Goal: Task Accomplishment & Management: Manage account settings

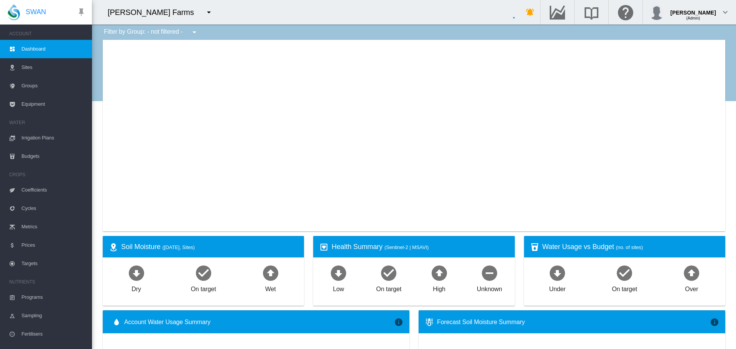
type input "**********"
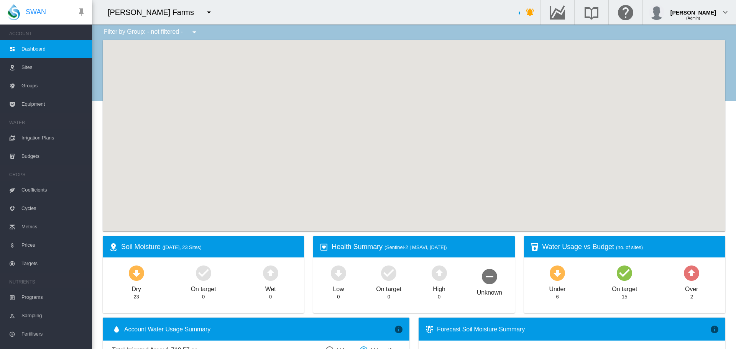
click at [204, 11] on md-icon "icon-menu-down" at bounding box center [208, 12] width 9 height 9
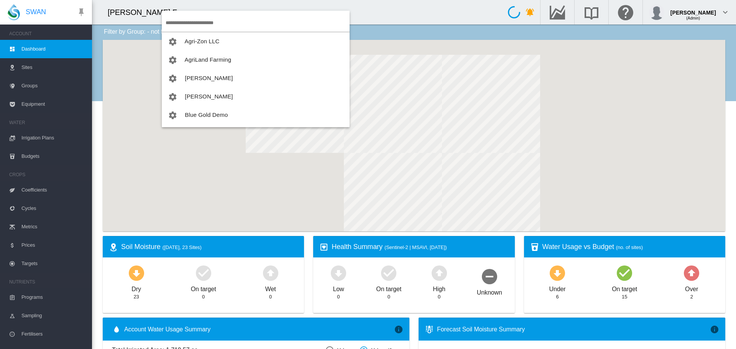
click at [192, 18] on input "search" at bounding box center [258, 23] width 184 height 18
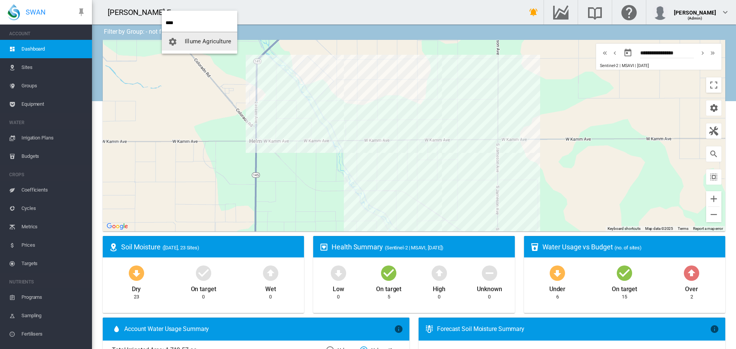
type input "****"
click at [192, 36] on button "Illume Agriculture" at bounding box center [200, 41] width 76 height 18
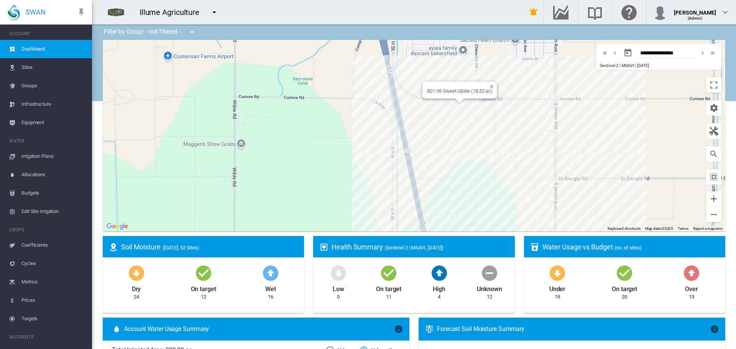
click at [466, 131] on div "801-09 Sweet Globe (18.32 ac)" at bounding box center [414, 136] width 622 height 192
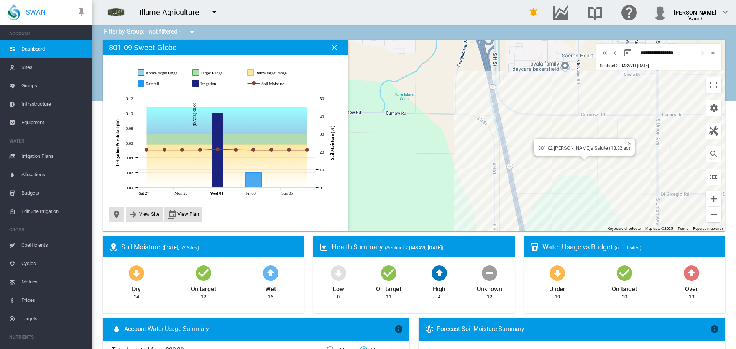
click at [582, 177] on div "801-02 [PERSON_NAME]'s Salute (18.32 ac)" at bounding box center [414, 136] width 622 height 192
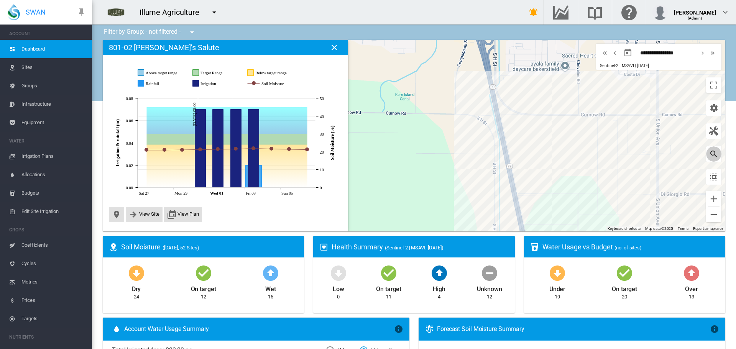
click at [709, 157] on md-icon "icon-magnify" at bounding box center [713, 153] width 9 height 9
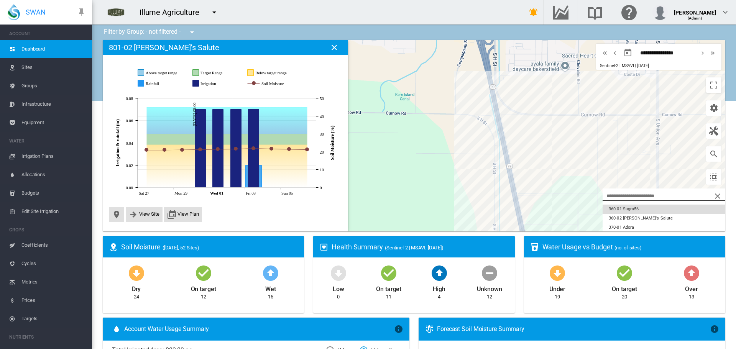
click at [650, 212] on button "360-01 Sugra56" at bounding box center [664, 209] width 123 height 9
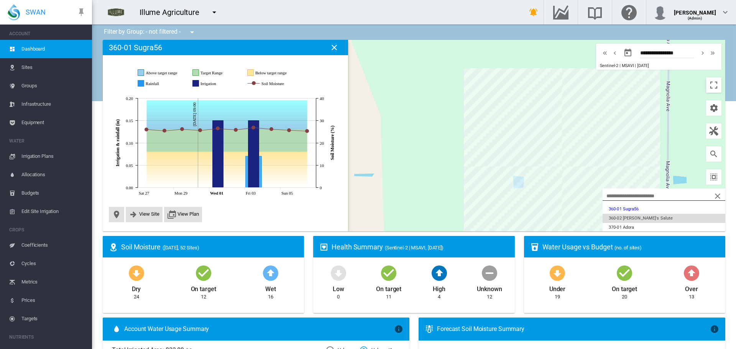
scroll to position [38, 0]
click at [649, 222] on button "370-05 Scarlotta" at bounding box center [664, 226] width 123 height 9
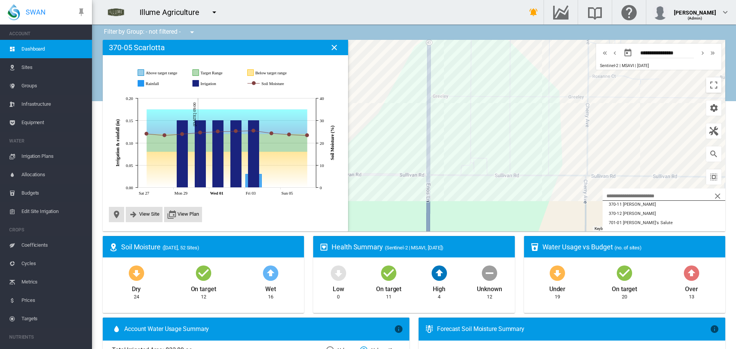
scroll to position [153, 0]
click at [674, 216] on button "701-04 Autumn Crisp" at bounding box center [664, 212] width 123 height 9
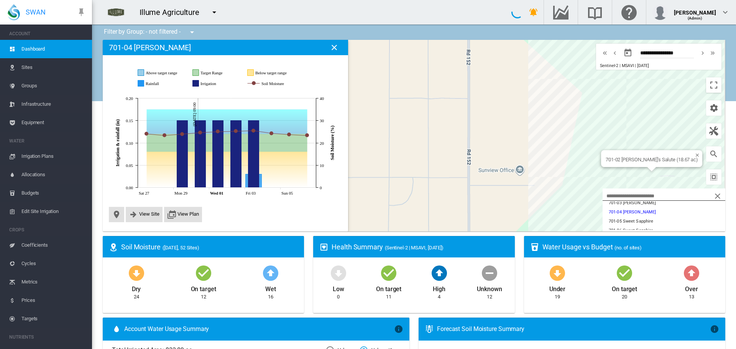
click at [641, 147] on div "701-02 [PERSON_NAME]'s Salute (18.67 ac)" at bounding box center [414, 136] width 622 height 192
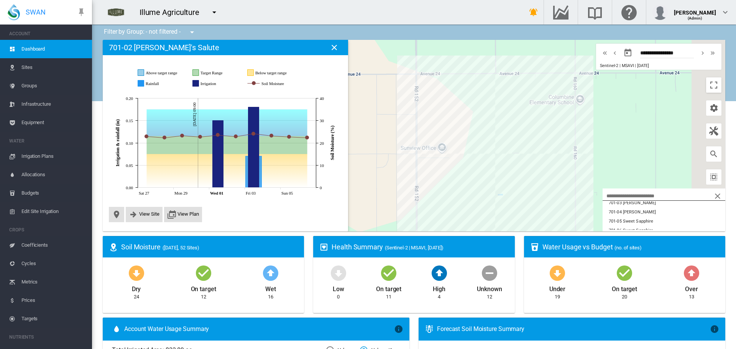
drag, startPoint x: 517, startPoint y: 174, endPoint x: 432, endPoint y: 150, distance: 87.7
click at [432, 150] on div at bounding box center [414, 136] width 622 height 192
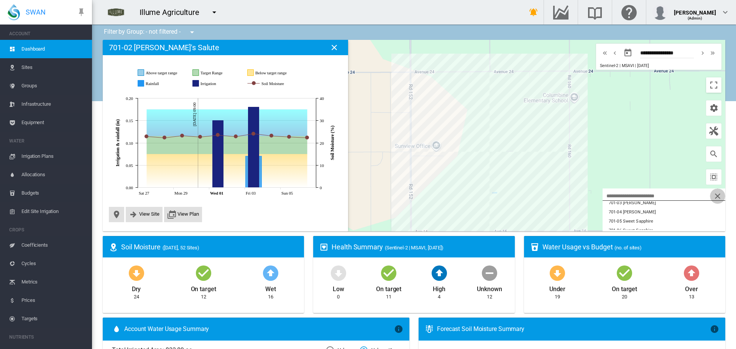
click at [713, 195] on md-icon "icon-close" at bounding box center [717, 196] width 9 height 9
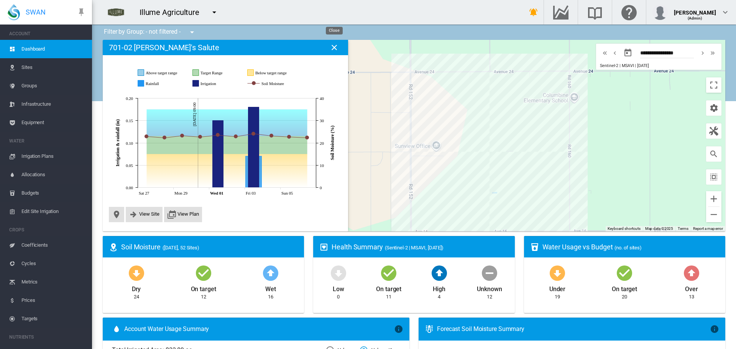
click at [335, 49] on md-icon "icon-close" at bounding box center [334, 47] width 9 height 9
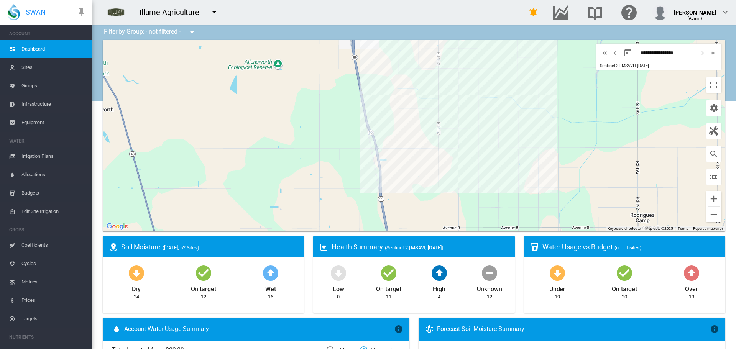
drag, startPoint x: 530, startPoint y: 192, endPoint x: 506, endPoint y: 169, distance: 33.1
click at [506, 169] on div at bounding box center [414, 136] width 622 height 192
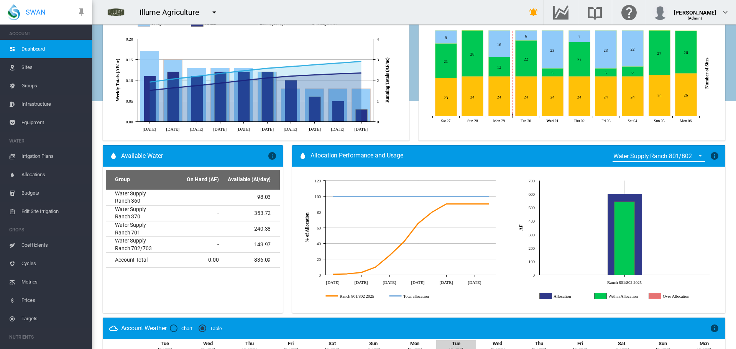
scroll to position [345, 0]
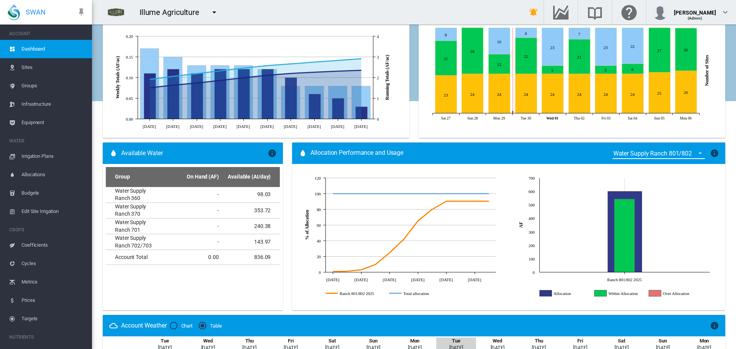
click at [663, 155] on div "Water Supply Ranch 801/802" at bounding box center [652, 153] width 79 height 7
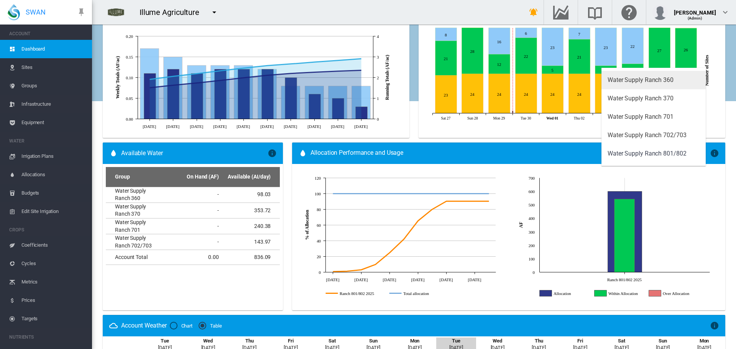
click at [643, 80] on div "Water Supply Ranch 360" at bounding box center [641, 80] width 66 height 8
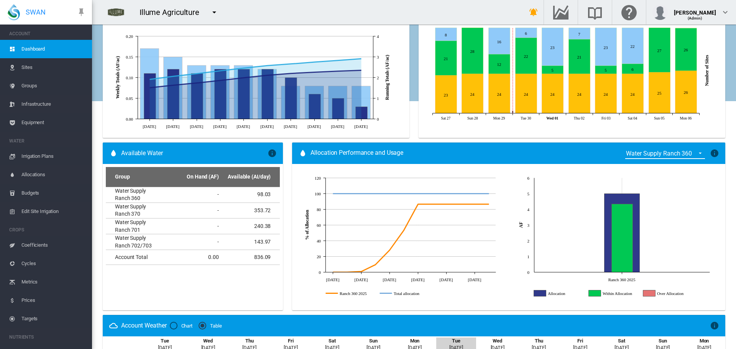
click at [680, 155] on div "Water Supply Ranch 360" at bounding box center [659, 153] width 66 height 7
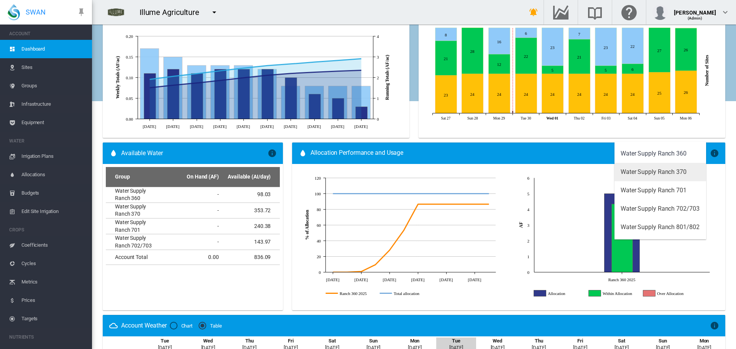
click at [674, 169] on div "Water Supply Ranch 370" at bounding box center [654, 172] width 66 height 8
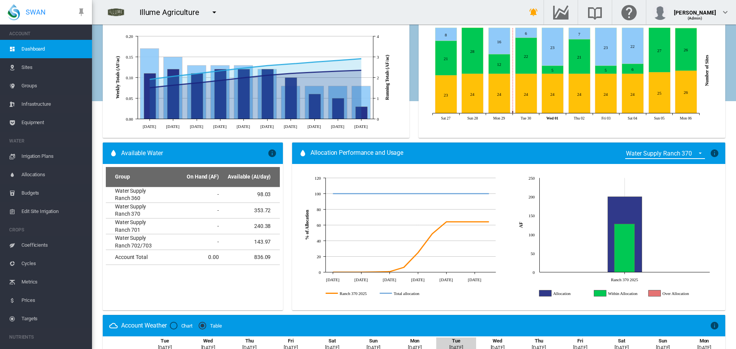
click at [675, 155] on div "Water Supply Ranch 370" at bounding box center [659, 153] width 66 height 7
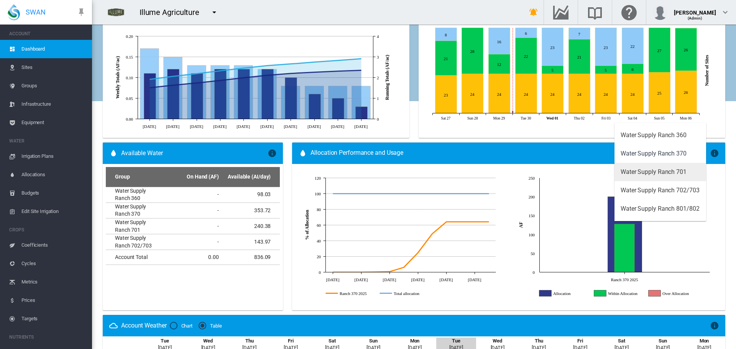
click at [674, 174] on div "Water Supply Ranch 701" at bounding box center [654, 172] width 66 height 8
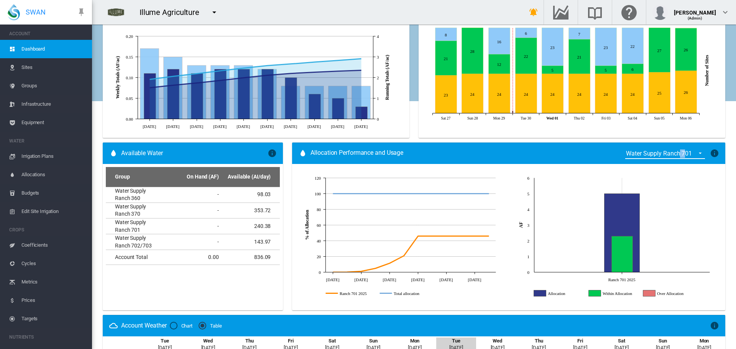
drag, startPoint x: 678, startPoint y: 147, endPoint x: 682, endPoint y: 146, distance: 3.9
click at [682, 146] on div "Water Supply Ranch 701 × Choose a Water Supply Management Group to review water…" at bounding box center [670, 153] width 98 height 27
click at [677, 154] on div "Water Supply Ranch 701" at bounding box center [659, 153] width 66 height 7
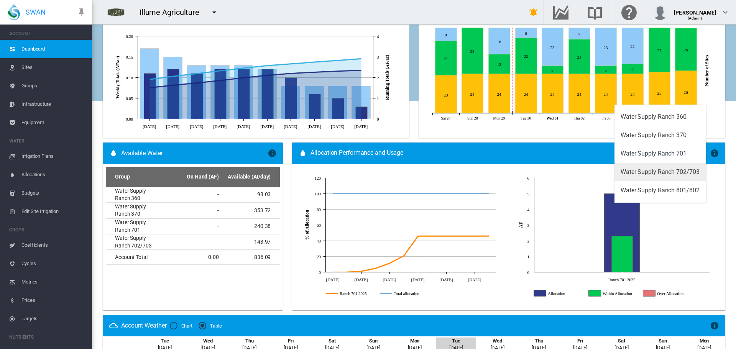
click at [677, 169] on div "Water Supply Ranch 702/703" at bounding box center [660, 172] width 79 height 8
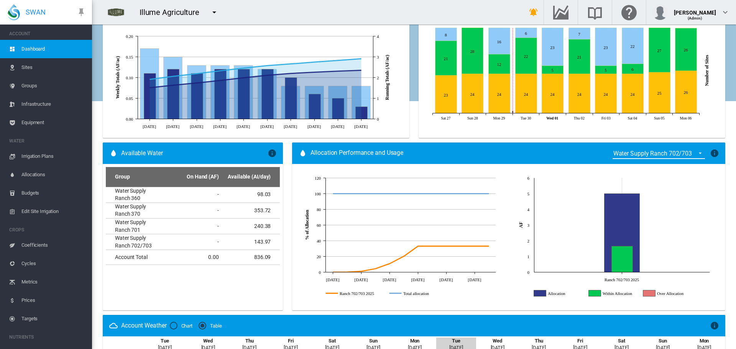
click at [677, 156] on div "Water Supply Ranch 702/703" at bounding box center [652, 153] width 79 height 7
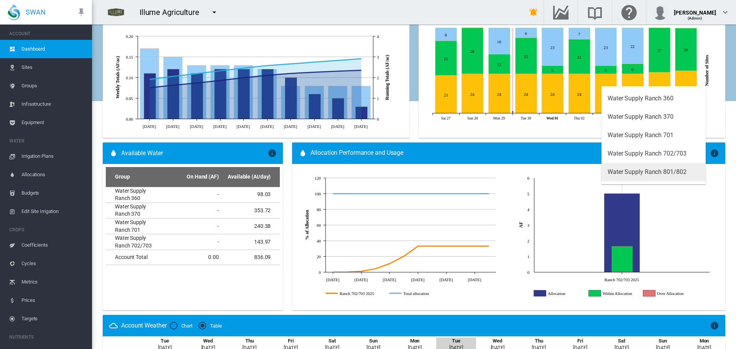
click at [677, 170] on div "Water Supply Ranch 801/802" at bounding box center [647, 172] width 79 height 8
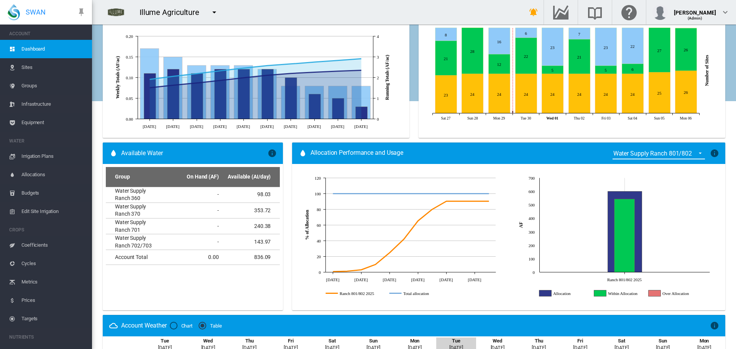
click at [534, 153] on div "Allocation Performance and Usage Water Supply Ranch 801/802 × Choose a Water Su…" at bounding box center [508, 153] width 433 height 21
click at [727, 139] on div "Filter by Group: - not filtered - - not filtered - 2025 Grafts [GEOGRAPHIC_DATA…" at bounding box center [414, 131] width 644 height 902
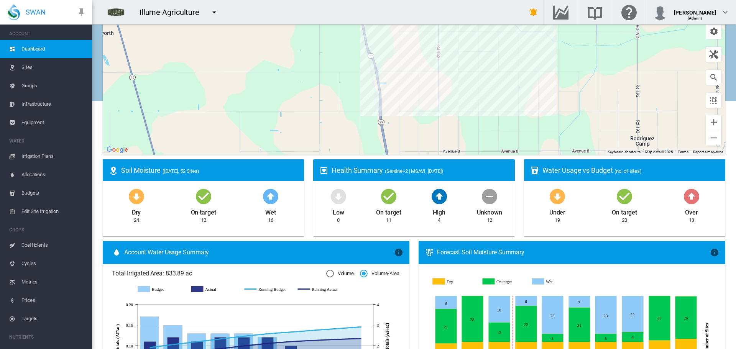
scroll to position [0, 0]
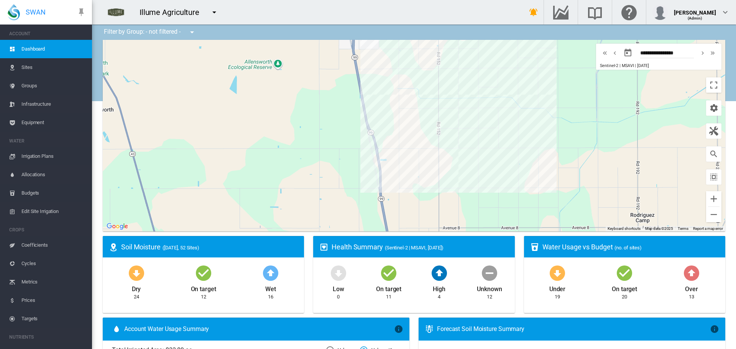
click at [99, 55] on ms-widget "← Move left → Move right ↑ Move up ↓ Move down + Zoom in - Zoom out Home Jump l…" at bounding box center [414, 138] width 632 height 196
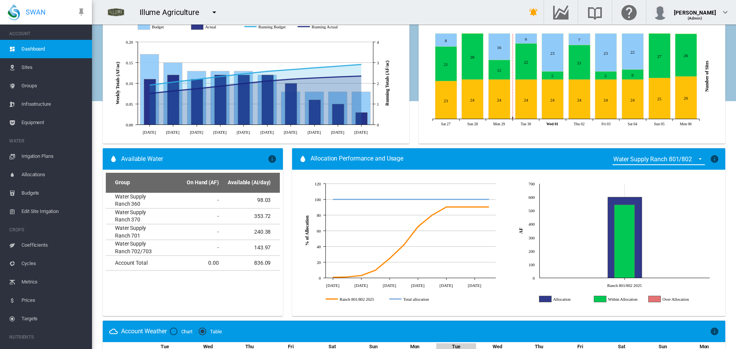
scroll to position [307, 0]
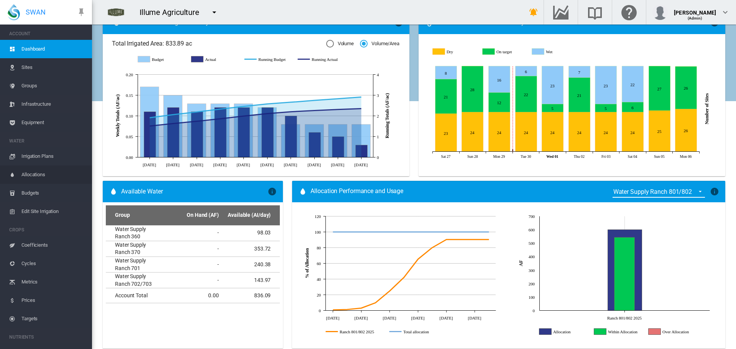
click at [46, 178] on span "Allocations" at bounding box center [53, 175] width 64 height 18
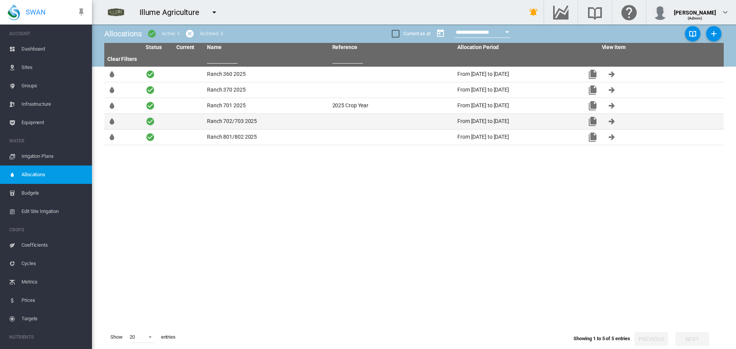
click at [257, 120] on td "Ranch 702/703 2025" at bounding box center [266, 121] width 125 height 15
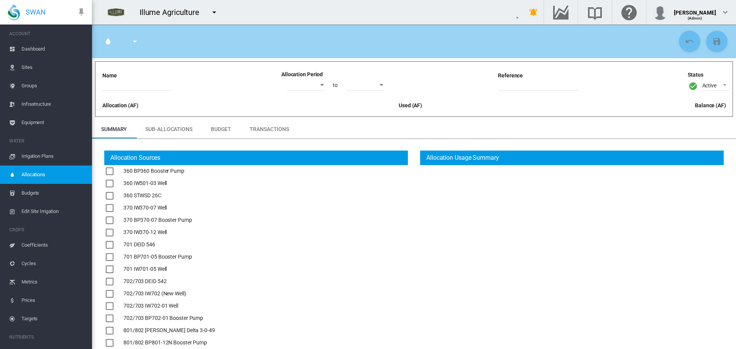
type input "**********"
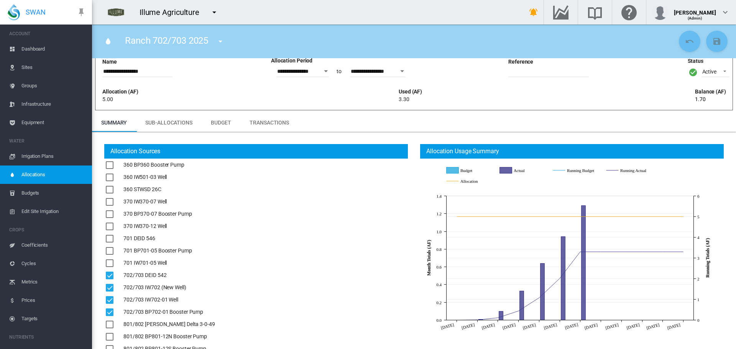
scroll to position [38, 0]
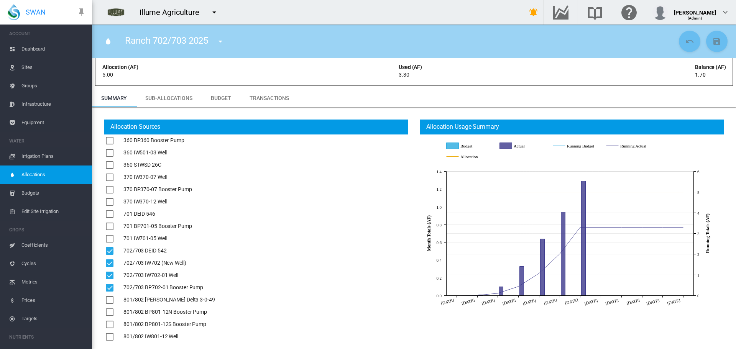
click at [9, 45] on link "Dashboard" at bounding box center [46, 49] width 92 height 18
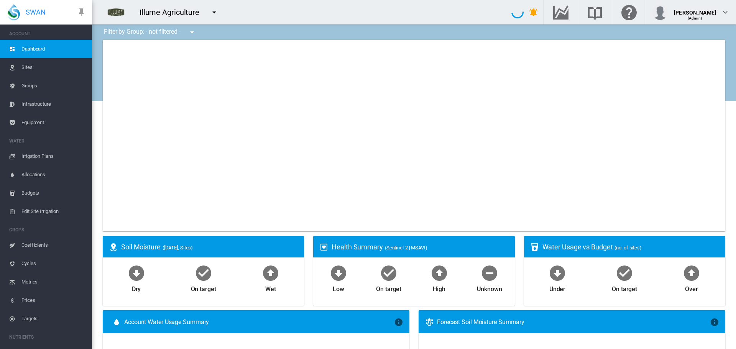
click at [373, 15] on div "Illume Agriculture" at bounding box center [301, 12] width 419 height 25
type input "**********"
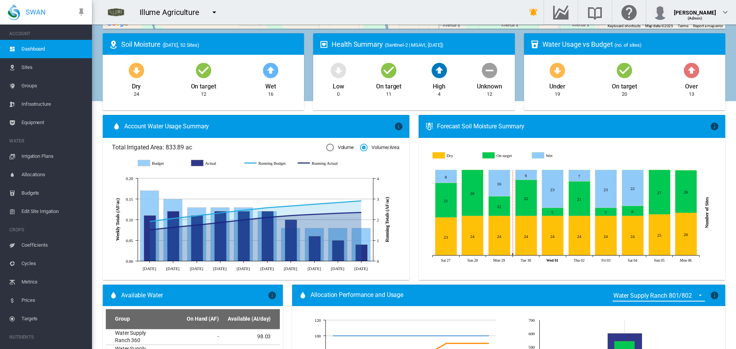
scroll to position [117, 0]
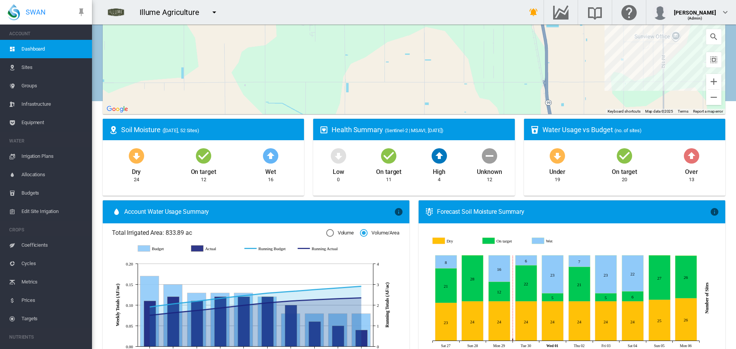
click at [212, 15] on md-icon "icon-menu-down" at bounding box center [214, 12] width 9 height 9
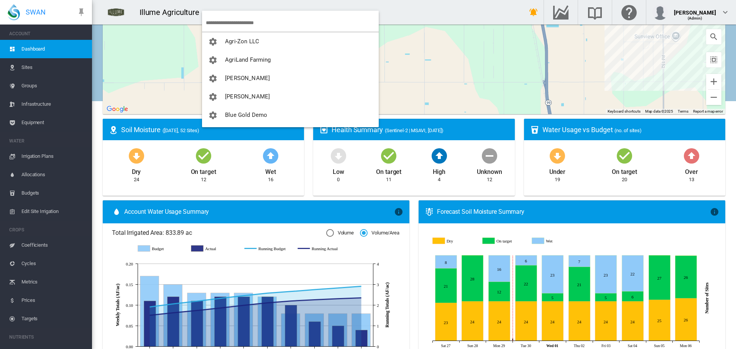
click at [214, 20] on input "search" at bounding box center [292, 23] width 173 height 18
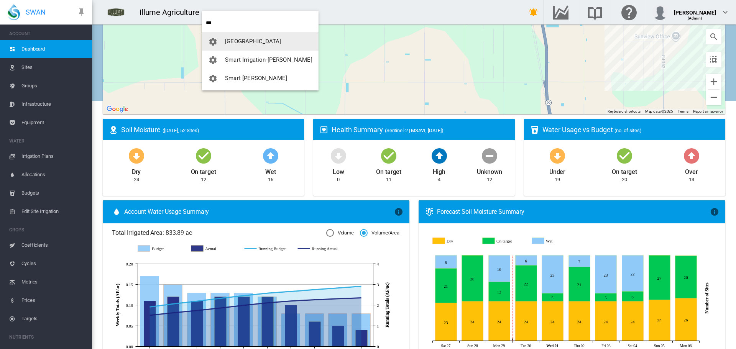
type input "***"
click at [243, 43] on span "[GEOGRAPHIC_DATA]" at bounding box center [253, 41] width 56 height 7
